Goal: Check status: Check status

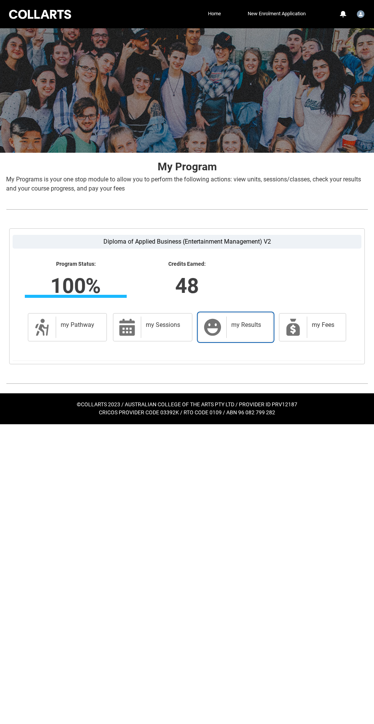
click at [249, 324] on h2 "my Results" at bounding box center [248, 325] width 34 height 8
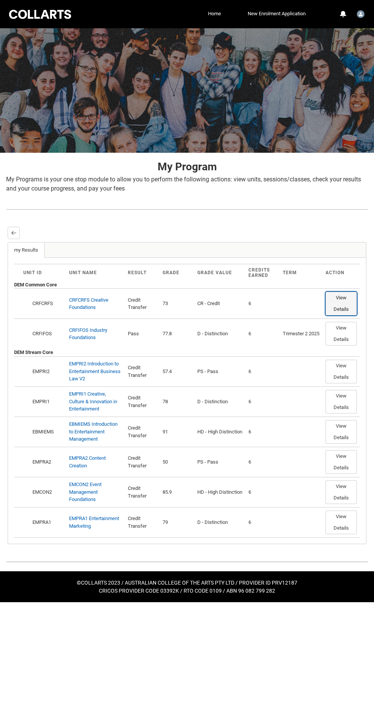
click at [345, 295] on button "View Details" at bounding box center [341, 304] width 31 height 24
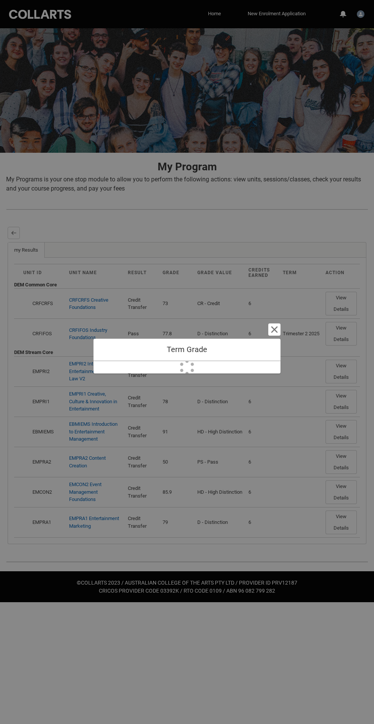
click at [343, 292] on div "Term Grade Cancel and close Loading..." at bounding box center [187, 362] width 374 height 724
click at [339, 294] on div "Term Grade Cancel and close" at bounding box center [187, 362] width 374 height 724
click at [272, 324] on button "Cancel and close" at bounding box center [274, 329] width 12 height 12
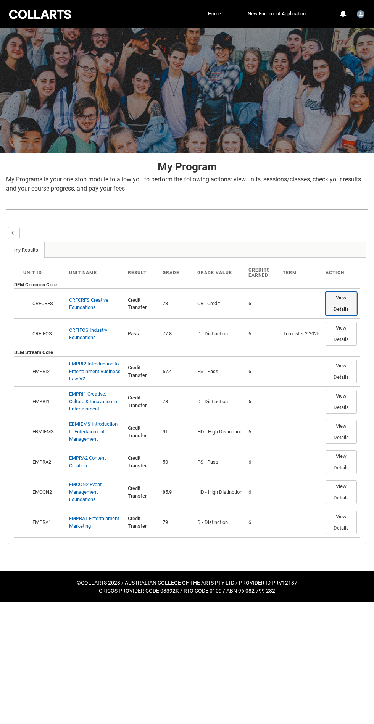
click at [345, 297] on button "View Details" at bounding box center [341, 304] width 31 height 24
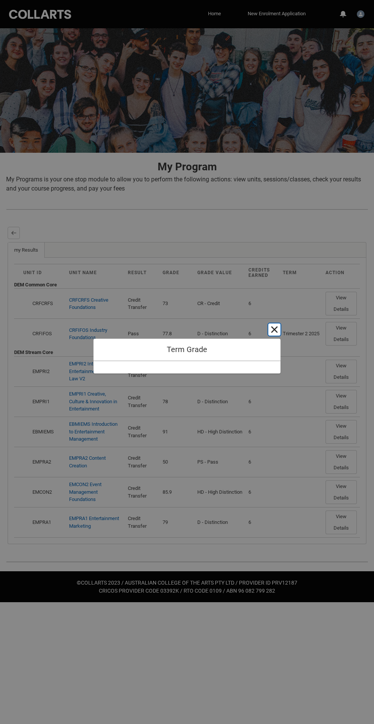
click at [274, 329] on button "Cancel and close" at bounding box center [274, 329] width 12 height 12
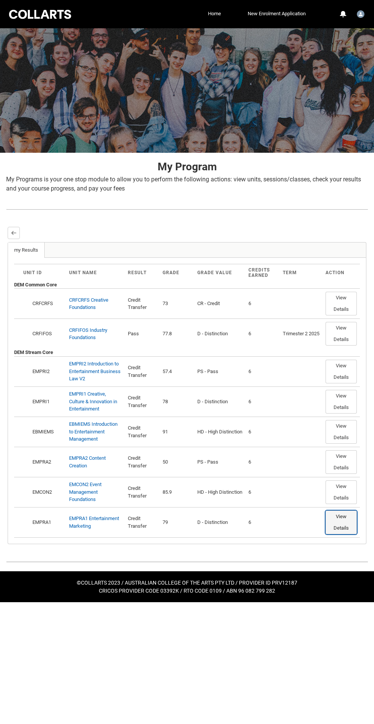
click at [340, 517] on button "View Details" at bounding box center [341, 522] width 31 height 24
